Goal: Information Seeking & Learning: Check status

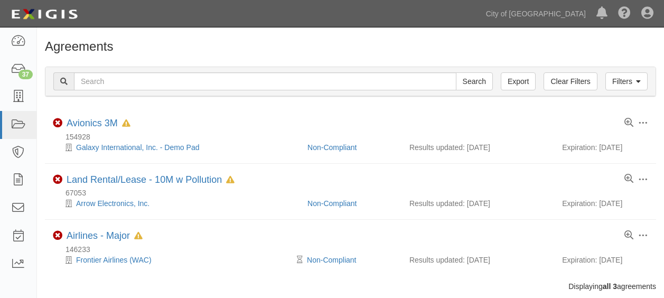
scroll to position [23, 0]
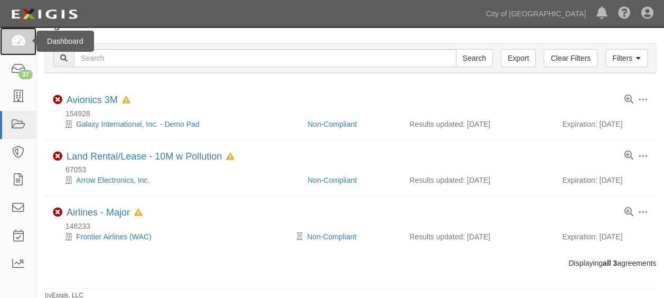
click at [3, 36] on link at bounding box center [18, 41] width 36 height 28
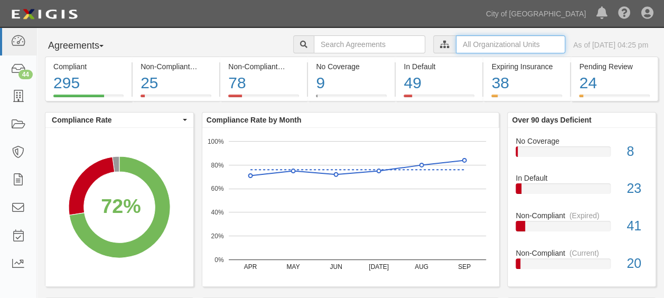
click at [473, 39] on input "text" at bounding box center [510, 44] width 109 height 18
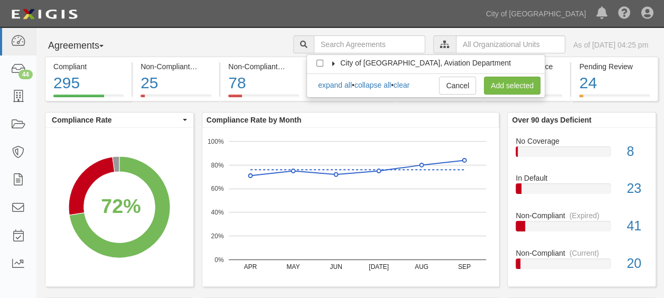
click at [335, 62] on icon at bounding box center [333, 63] width 7 height 5
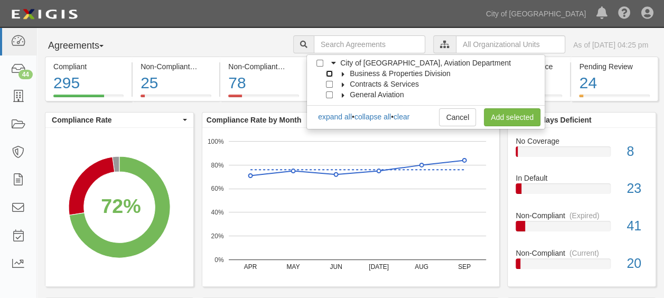
click at [330, 74] on input "Business & Properties Division" at bounding box center [329, 73] width 7 height 7
checkbox input "true"
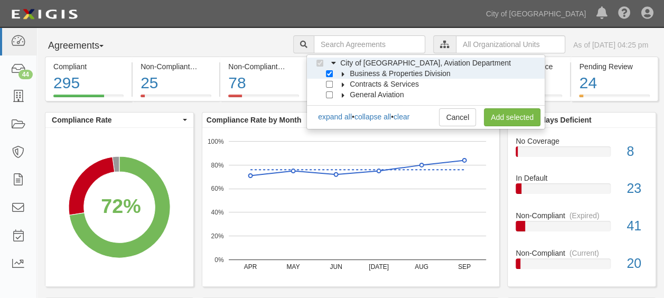
click at [341, 74] on icon at bounding box center [343, 74] width 7 height 5
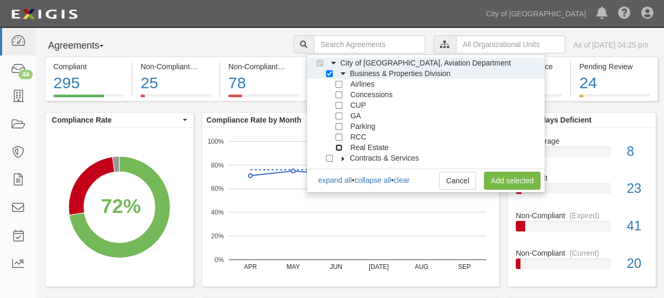
click at [342, 148] on input "Real Estate" at bounding box center [338, 147] width 7 height 7
checkbox input "true"
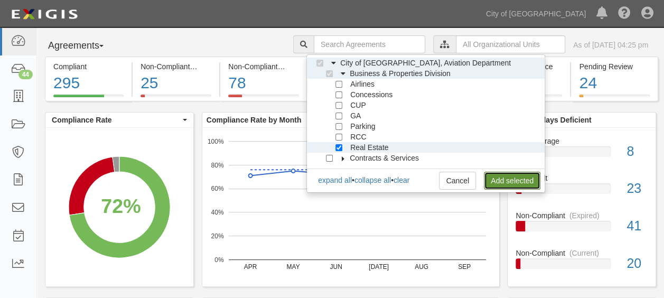
click at [523, 183] on link "Add selected" at bounding box center [512, 181] width 57 height 18
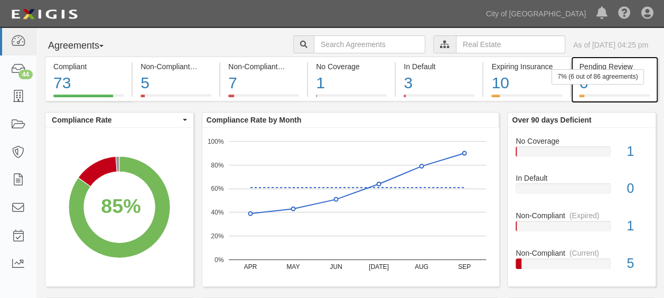
click at [612, 90] on div "6" at bounding box center [614, 83] width 70 height 23
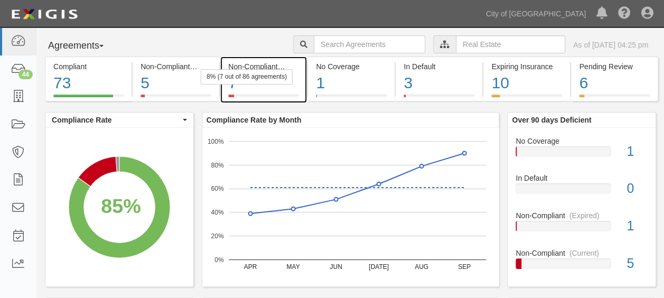
click at [269, 85] on div "7" at bounding box center [263, 83] width 71 height 23
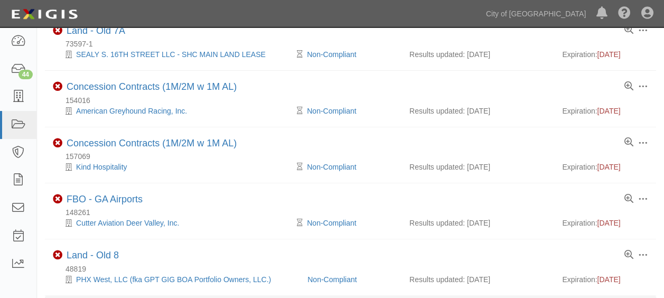
scroll to position [247, 0]
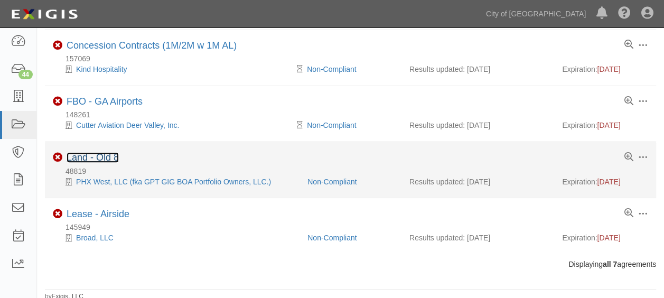
click at [92, 156] on link "Land - Old 8" at bounding box center [93, 157] width 52 height 11
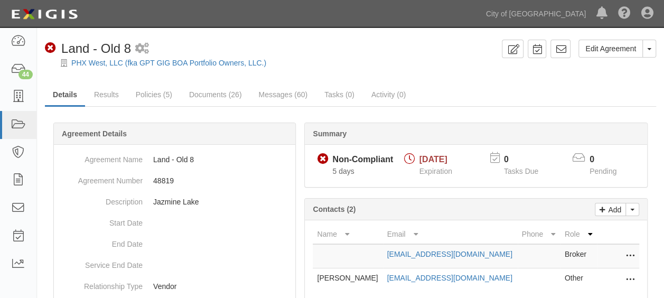
click at [126, 67] on div "PHX West, LLC (fka GPT GIG BOA Portfolio Owners, LLC.)" at bounding box center [358, 63] width 611 height 11
click at [125, 63] on link "PHX West, LLC (fka GPT GIG BOA Portfolio Owners, LLC.)" at bounding box center [168, 63] width 195 height 8
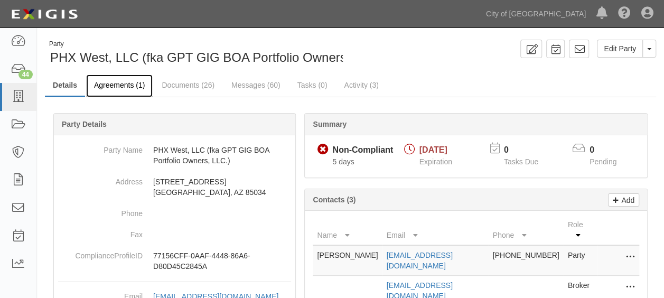
click at [118, 89] on link "Agreements (1)" at bounding box center [119, 85] width 67 height 23
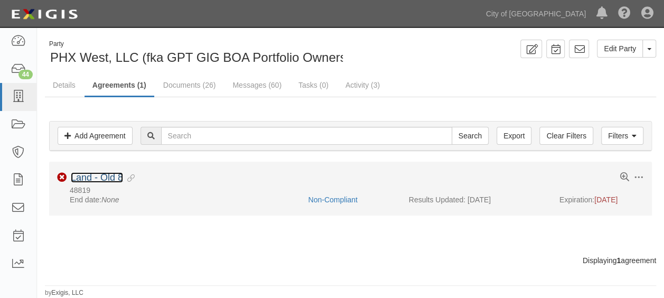
click at [110, 175] on link "Land - Old 8" at bounding box center [97, 177] width 52 height 11
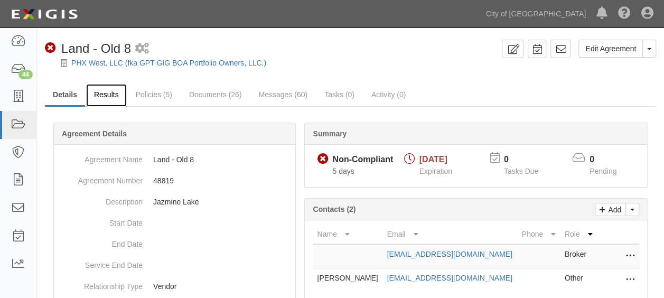
click at [110, 96] on link "Results" at bounding box center [106, 95] width 41 height 23
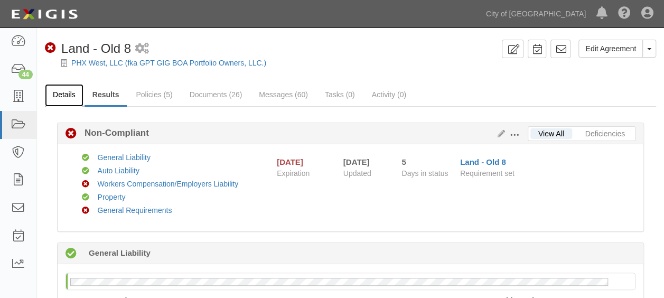
click at [57, 96] on link "Details" at bounding box center [64, 95] width 39 height 23
